Goal: Transaction & Acquisition: Purchase product/service

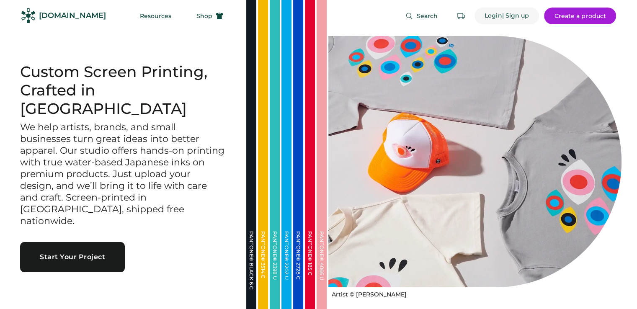
click at [502, 16] on div "| Sign up" at bounding box center [514, 16] width 27 height 8
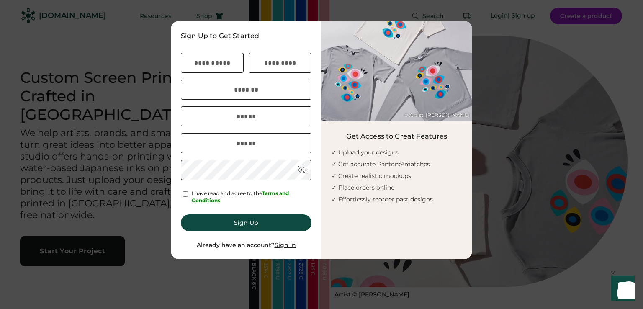
click at [289, 248] on u "Sign in" at bounding box center [285, 245] width 21 height 8
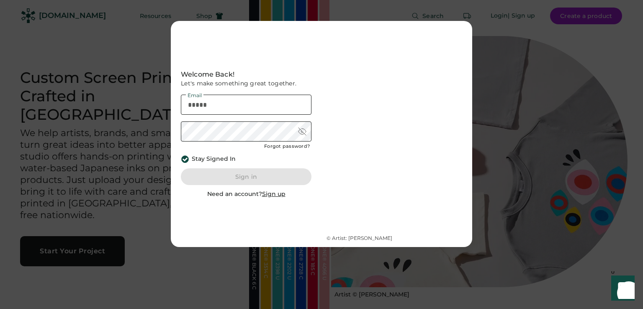
click at [257, 114] on input "email" at bounding box center [246, 105] width 131 height 20
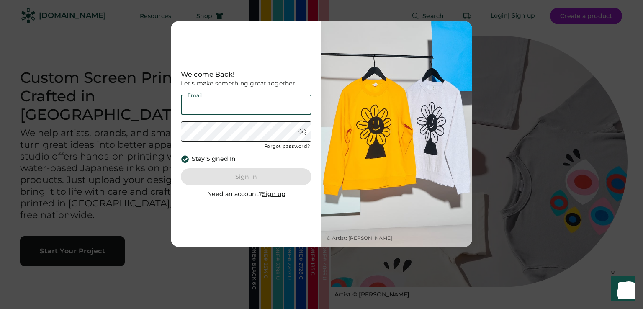
type input "**********"
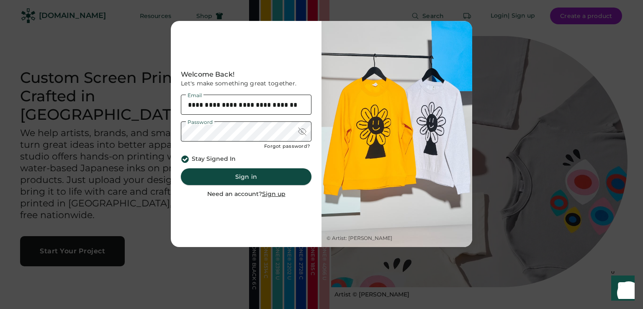
click at [264, 175] on button "Sign in" at bounding box center [246, 176] width 131 height 17
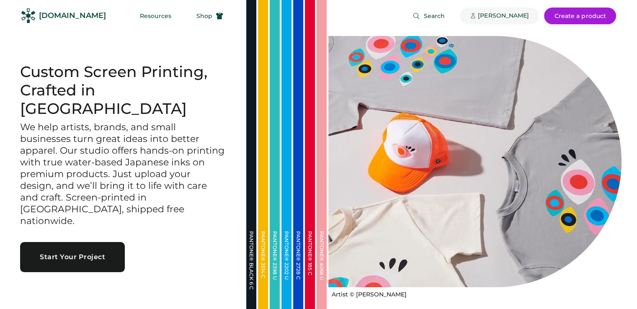
click at [497, 16] on div "[PERSON_NAME]" at bounding box center [502, 16] width 51 height 8
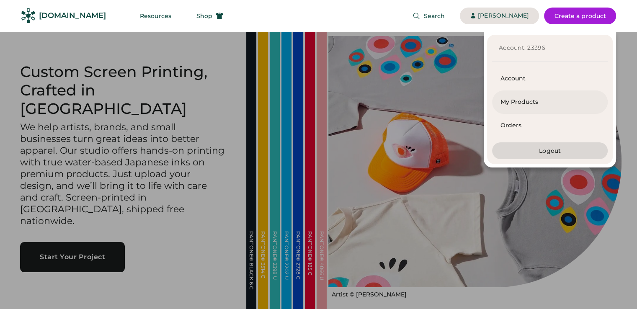
click at [507, 102] on div "My Products" at bounding box center [549, 102] width 99 height 8
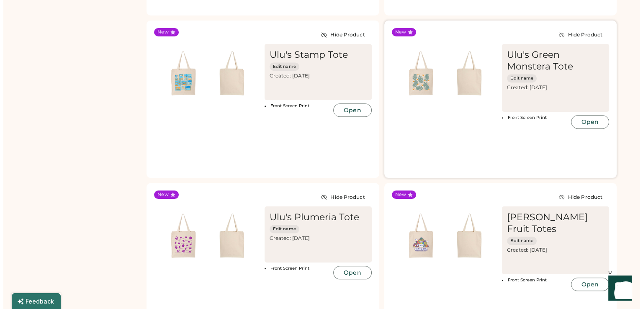
scroll to position [879, 0]
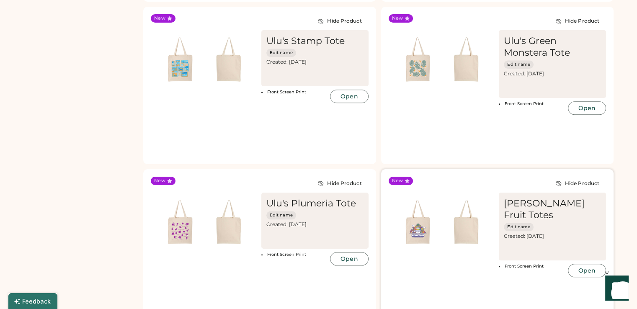
click at [438, 198] on img at bounding box center [417, 222] width 49 height 49
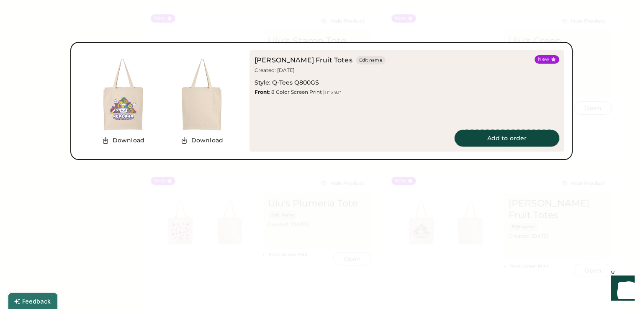
click at [500, 140] on button "Add to order" at bounding box center [506, 138] width 105 height 17
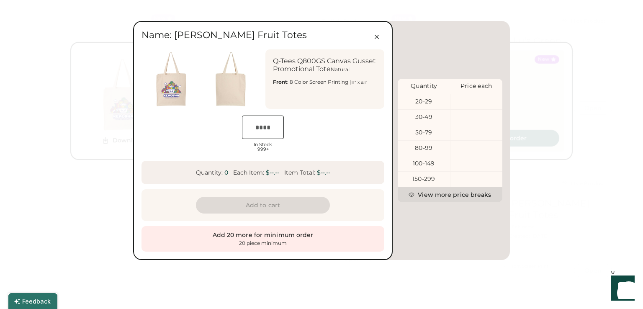
scroll to position [0, 13]
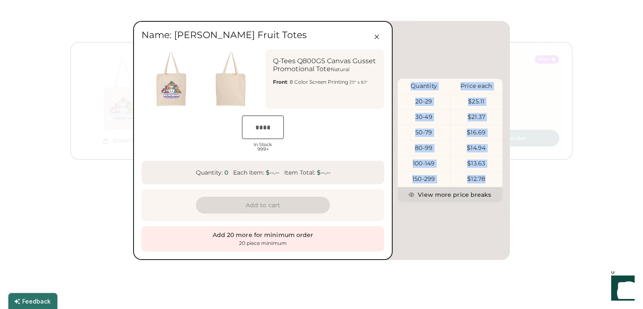
drag, startPoint x: 413, startPoint y: 86, endPoint x: 484, endPoint y: 178, distance: 116.0
click at [484, 178] on div "Quantity Price each 20-29 $25.11 30-49 $21.37 50-79 $16.69 80-99 $14.94 100-149…" at bounding box center [450, 140] width 105 height 123
copy div "Quantity Price each 20-29 $25.11 30-49 $21.37 50-79 $16.69 80-99 $14.94 100-149…"
click at [373, 35] on icon at bounding box center [377, 37] width 8 height 8
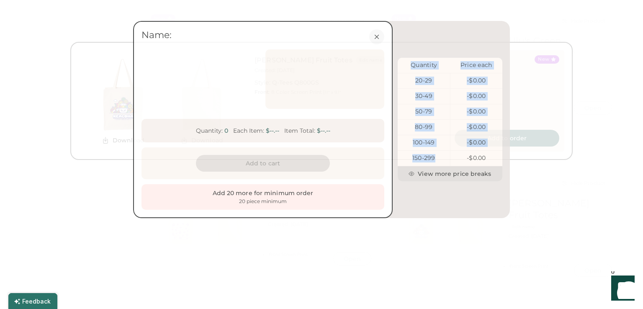
scroll to position [0, 16]
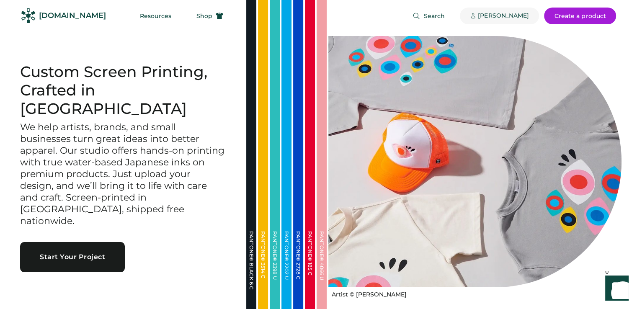
click at [508, 20] on div "[PERSON_NAME]" at bounding box center [502, 16] width 51 height 8
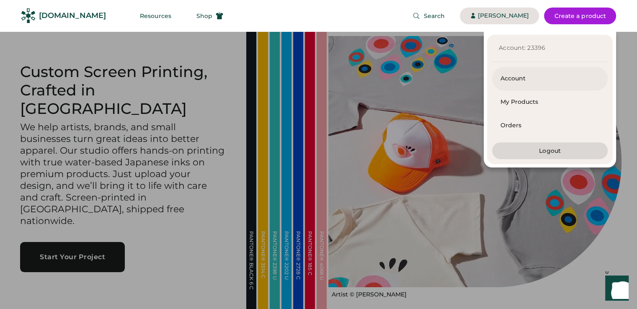
click at [513, 80] on div "Account" at bounding box center [549, 78] width 99 height 8
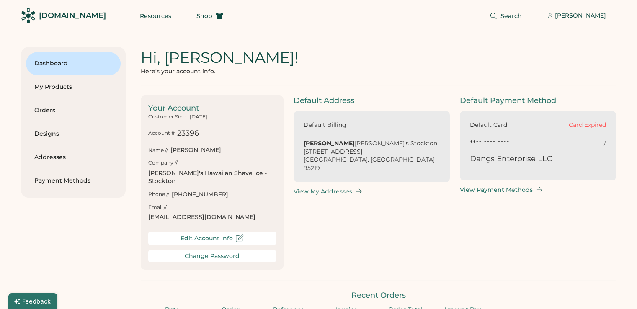
scroll to position [0, 7]
type input "*********"
type input "*******"
type input "*********"
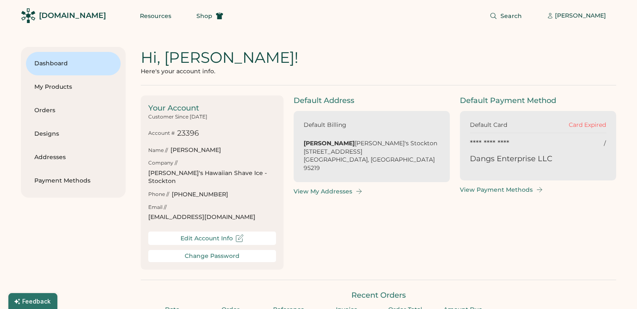
type input "******"
click at [80, 86] on div "My Products" at bounding box center [73, 87] width 78 height 8
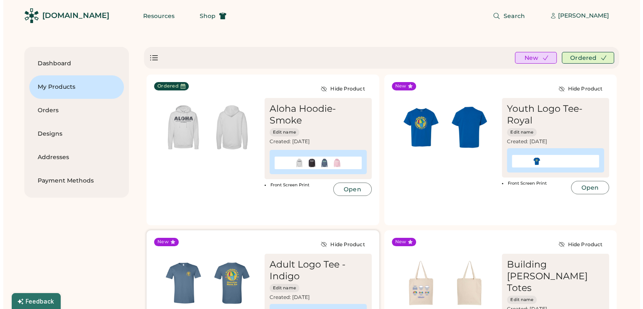
scroll to position [84, 0]
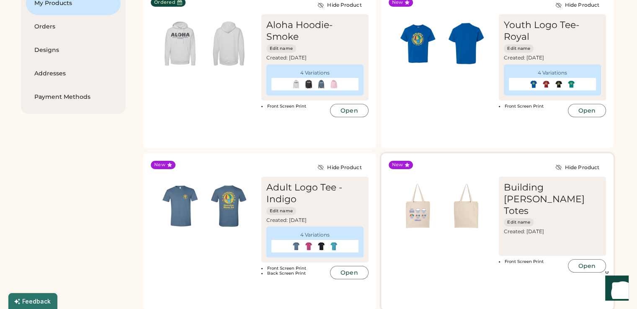
click at [472, 182] on img at bounding box center [466, 206] width 49 height 49
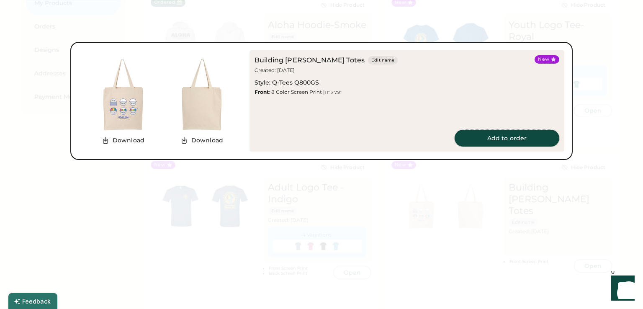
click at [492, 143] on button "Add to order" at bounding box center [506, 138] width 105 height 17
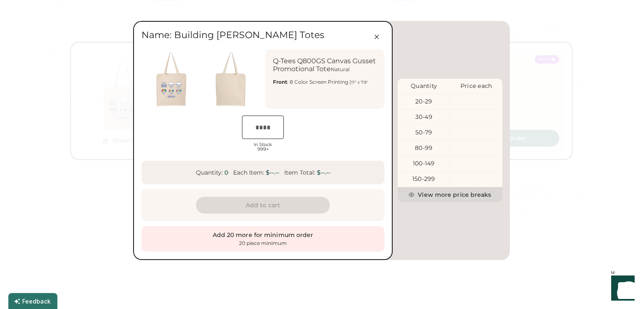
scroll to position [0, 13]
click at [373, 39] on button at bounding box center [376, 36] width 15 height 15
